Goal: Task Accomplishment & Management: Manage account settings

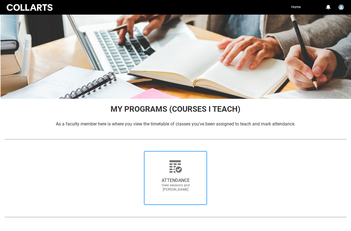
click at [172, 169] on icon at bounding box center [175, 165] width 13 height 13
click at [136, 151] on input "ATTENDANCE View sessions and [PERSON_NAME]" at bounding box center [136, 151] width 0 height 0
radio input "true"
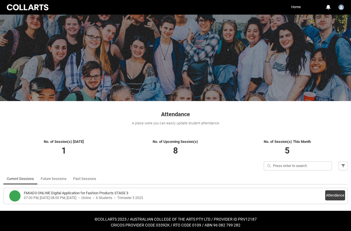
scroll to position [4, 0]
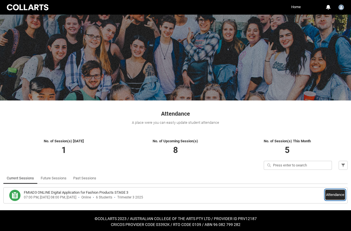
click at [334, 193] on button "Attendance" at bounding box center [335, 194] width 20 height 10
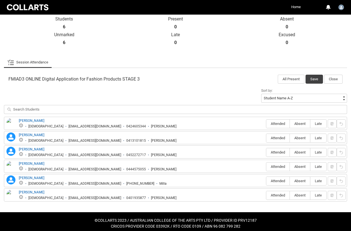
scroll to position [131, 0]
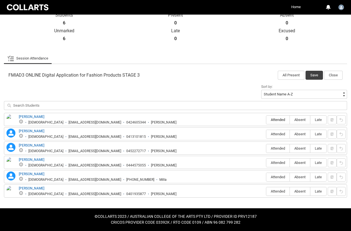
click at [281, 116] on label "Attended" at bounding box center [277, 119] width 23 height 9
click at [266, 119] on input "Attended" at bounding box center [266, 119] width 0 height 0
type lightning-radio-group "Attended"
radio input "true"
click at [276, 131] on label "Attended" at bounding box center [277, 134] width 23 height 9
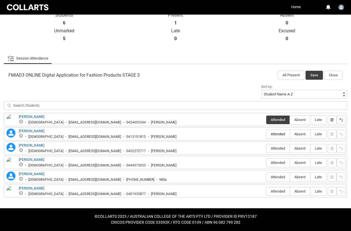
click at [266, 134] on input "Attended" at bounding box center [266, 134] width 0 height 0
type lightning-radio-group "Attended"
radio input "true"
click at [300, 145] on label "Absent" at bounding box center [300, 148] width 20 height 9
click at [290, 148] on input "Absent" at bounding box center [289, 148] width 0 height 0
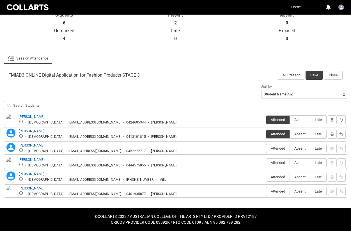
type lightning-radio-group "Absent"
radio input "true"
click at [297, 160] on label "Absent" at bounding box center [300, 162] width 20 height 9
click at [290, 162] on input "Absent" at bounding box center [289, 162] width 0 height 0
type lightning-radio-group "Absent"
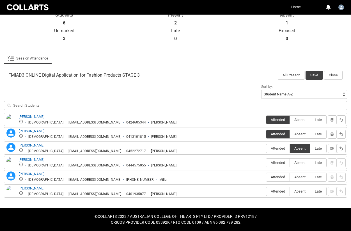
radio input "true"
click at [279, 174] on label "Attended" at bounding box center [277, 177] width 23 height 9
click at [266, 177] on input "Attended" at bounding box center [266, 177] width 0 height 0
type lightning-radio-group "Attended"
radio input "true"
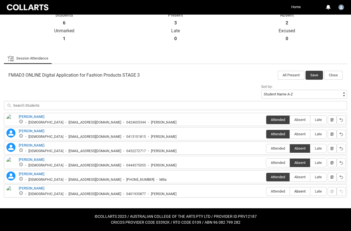
click at [298, 189] on span "Absent" at bounding box center [300, 191] width 20 height 4
click at [290, 191] on input "Absent" at bounding box center [289, 191] width 0 height 0
type lightning-radio-group "Absent"
radio input "true"
click at [315, 73] on button "Save" at bounding box center [313, 75] width 17 height 9
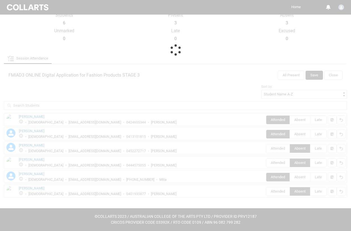
scroll to position [6, 0]
